Goal: Register for event/course

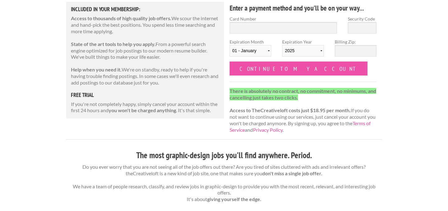
scroll to position [86, 0]
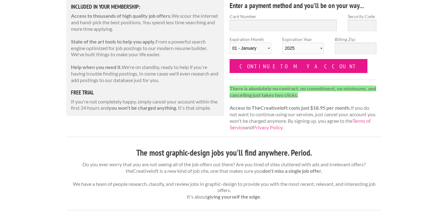
click at [282, 67] on input "Continue to my account" at bounding box center [299, 66] width 138 height 14
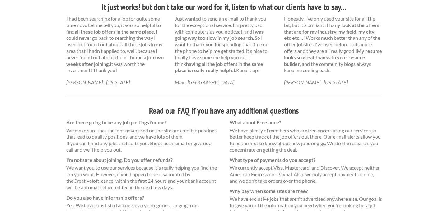
scroll to position [465, 0]
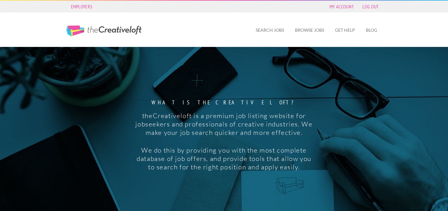
scroll to position [692, 0]
